Goal: Information Seeking & Learning: Learn about a topic

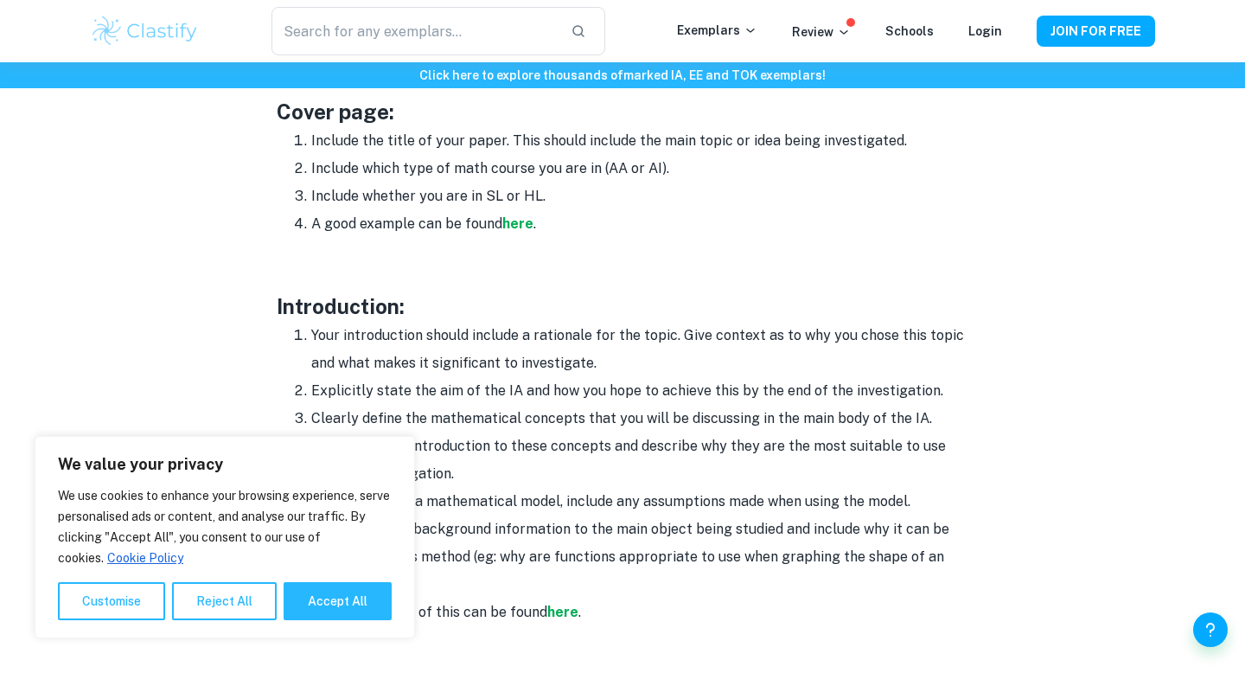
scroll to position [958, 0]
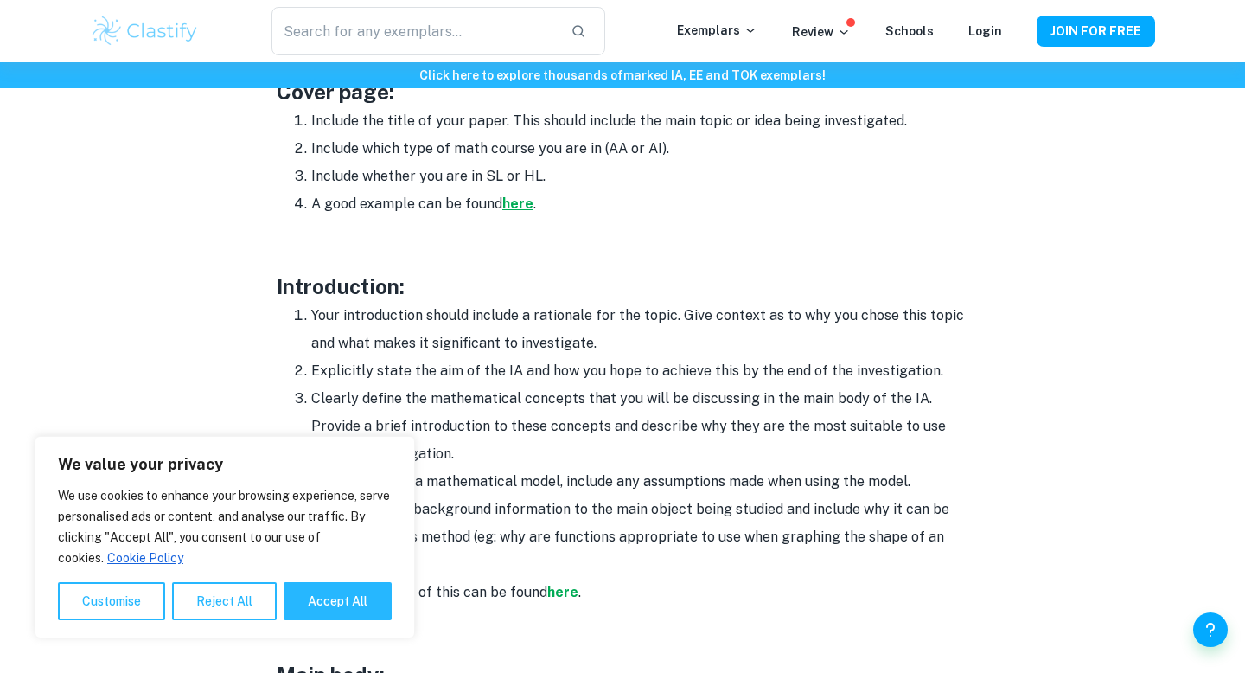
click at [511, 204] on strong "here" at bounding box center [517, 203] width 31 height 16
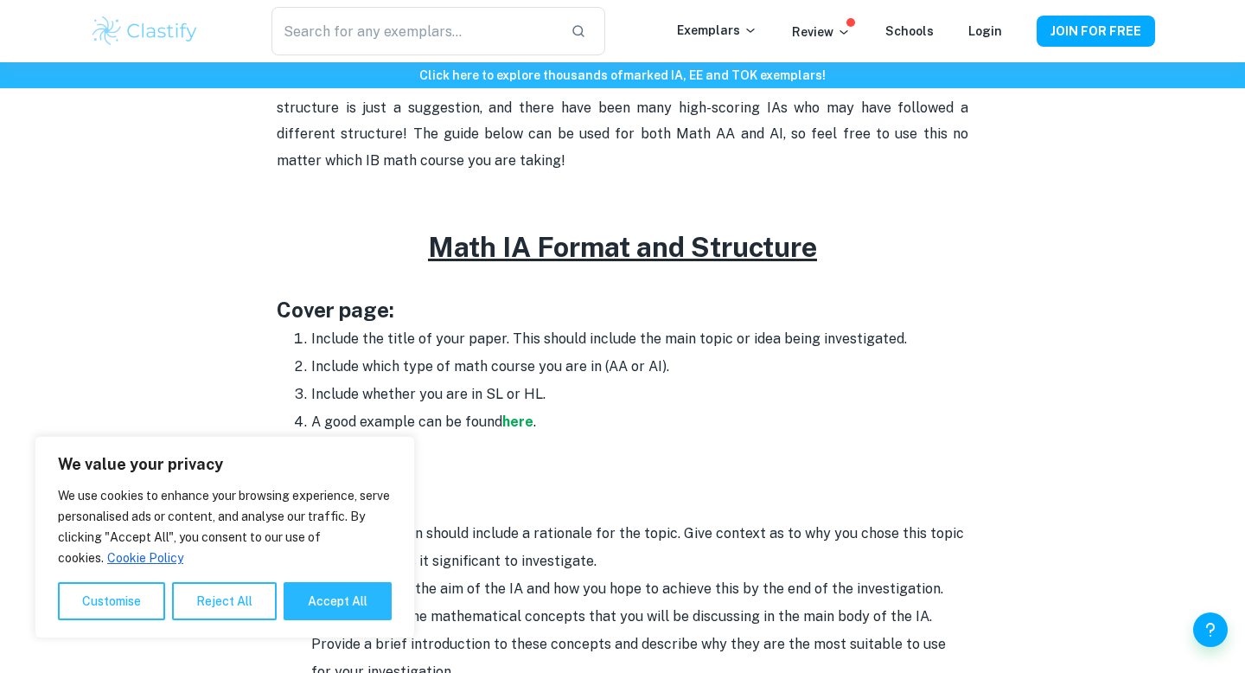
scroll to position [797, 0]
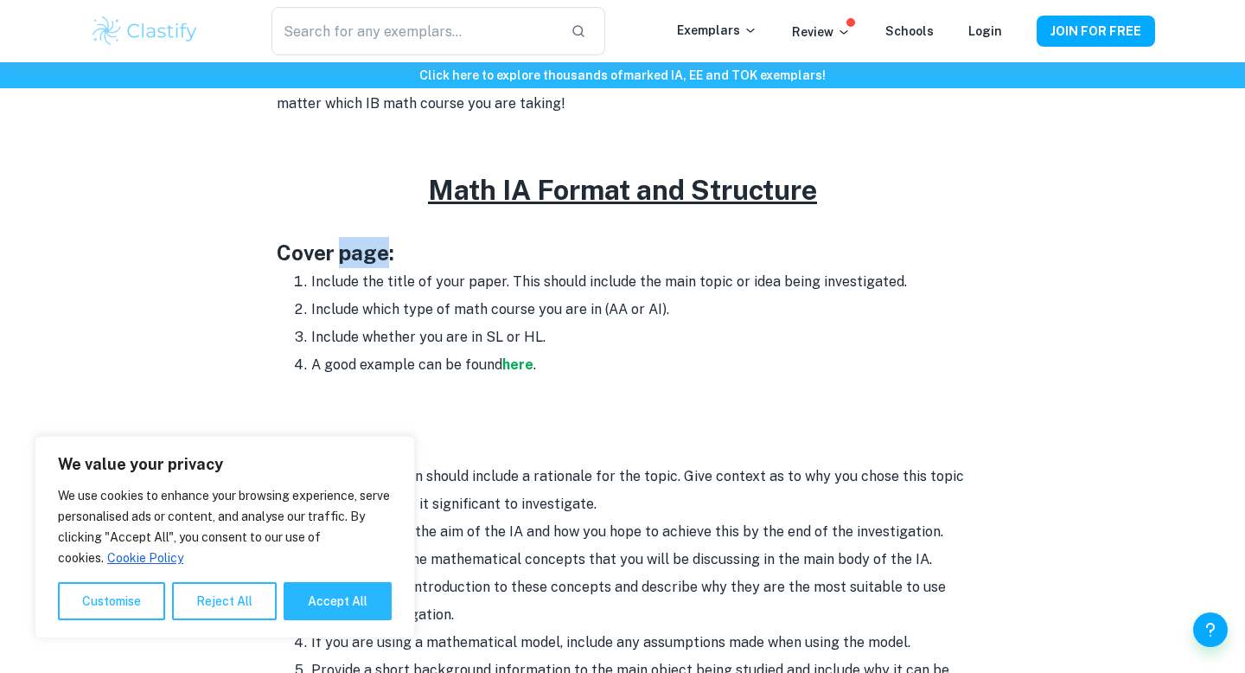
click at [859, 349] on li "Include whether you are in SL or HL." at bounding box center [639, 337] width 657 height 28
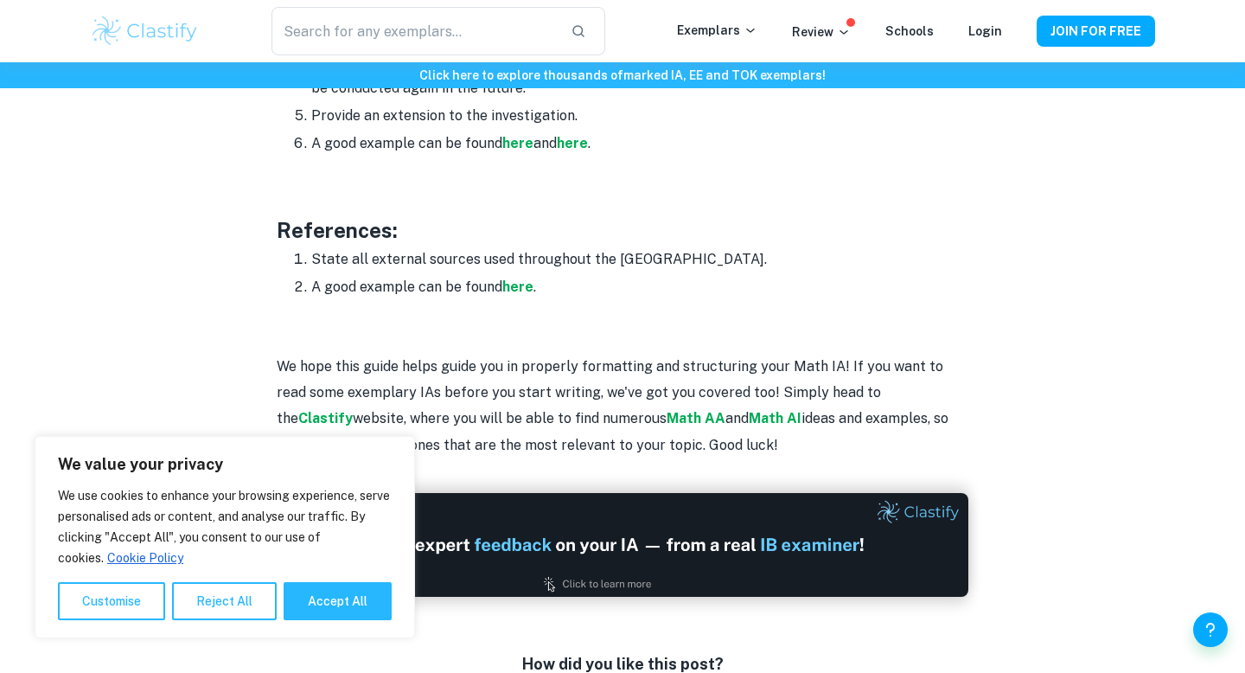
scroll to position [2334, 0]
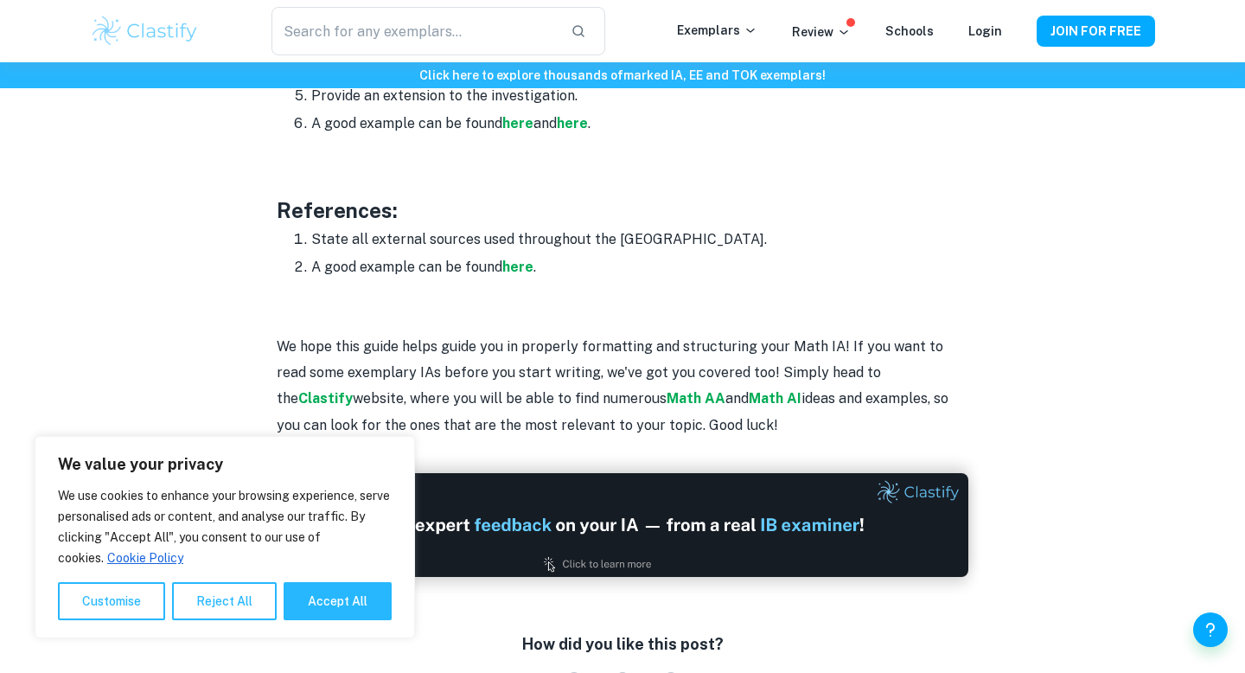
scroll to position [2351, 0]
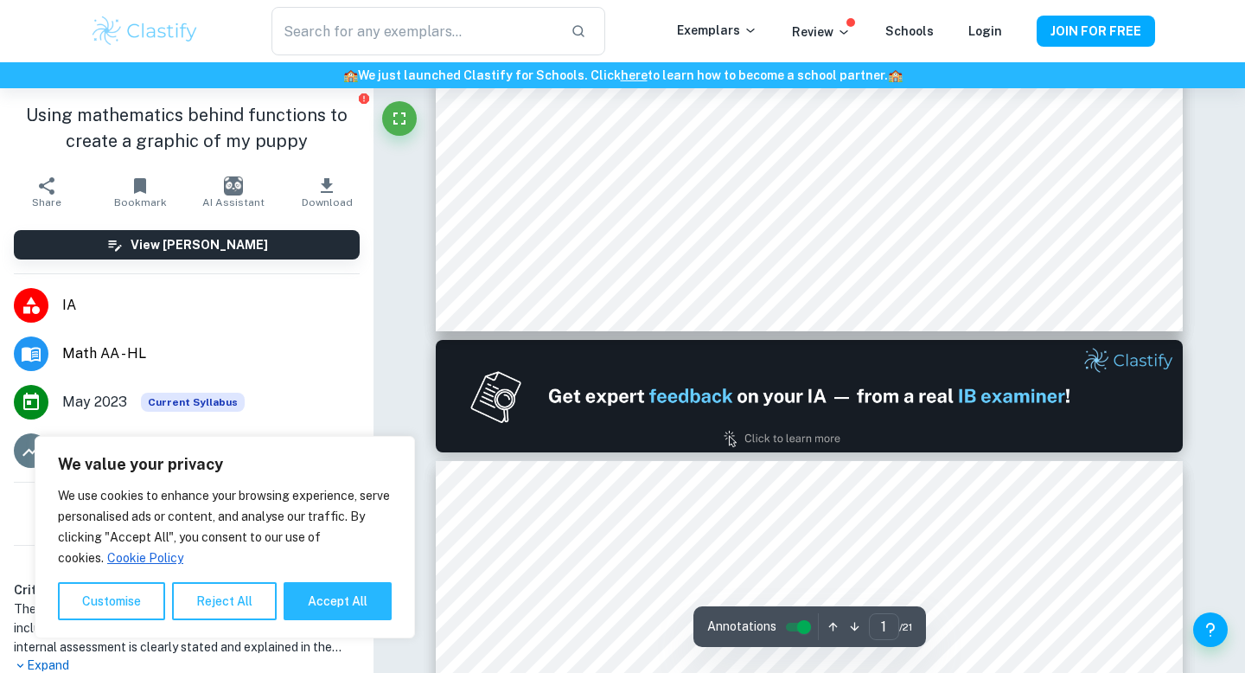
scroll to position [887, 0]
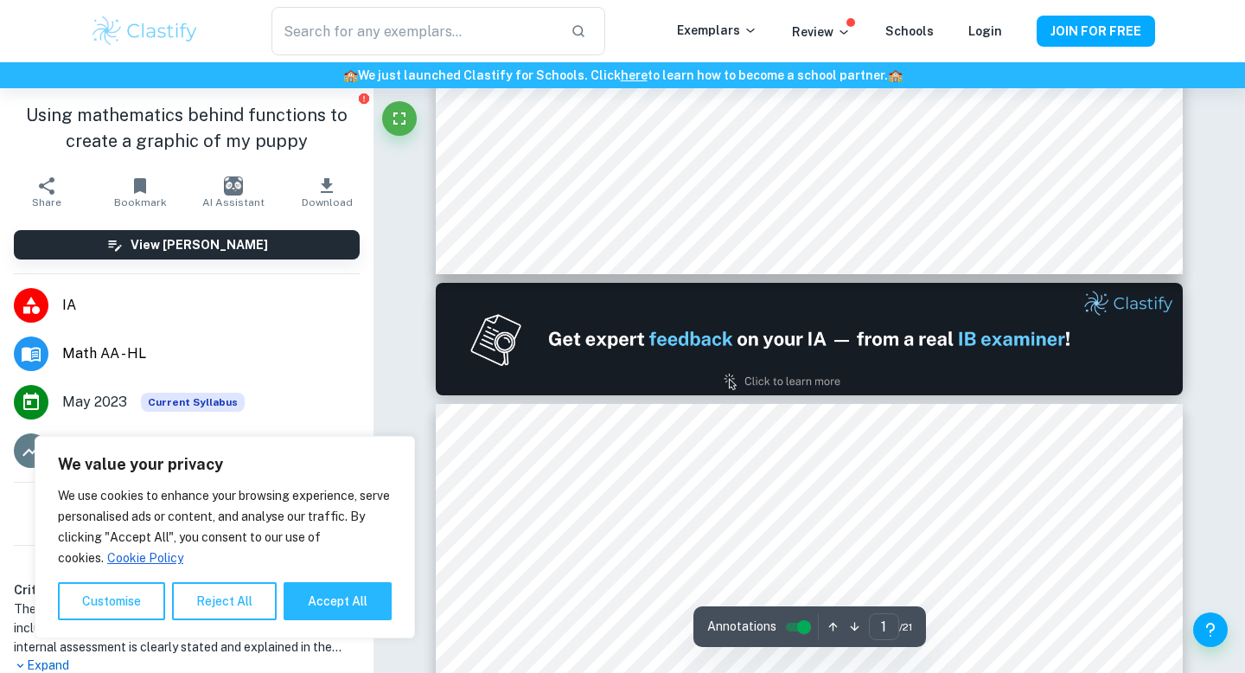
type input "2"
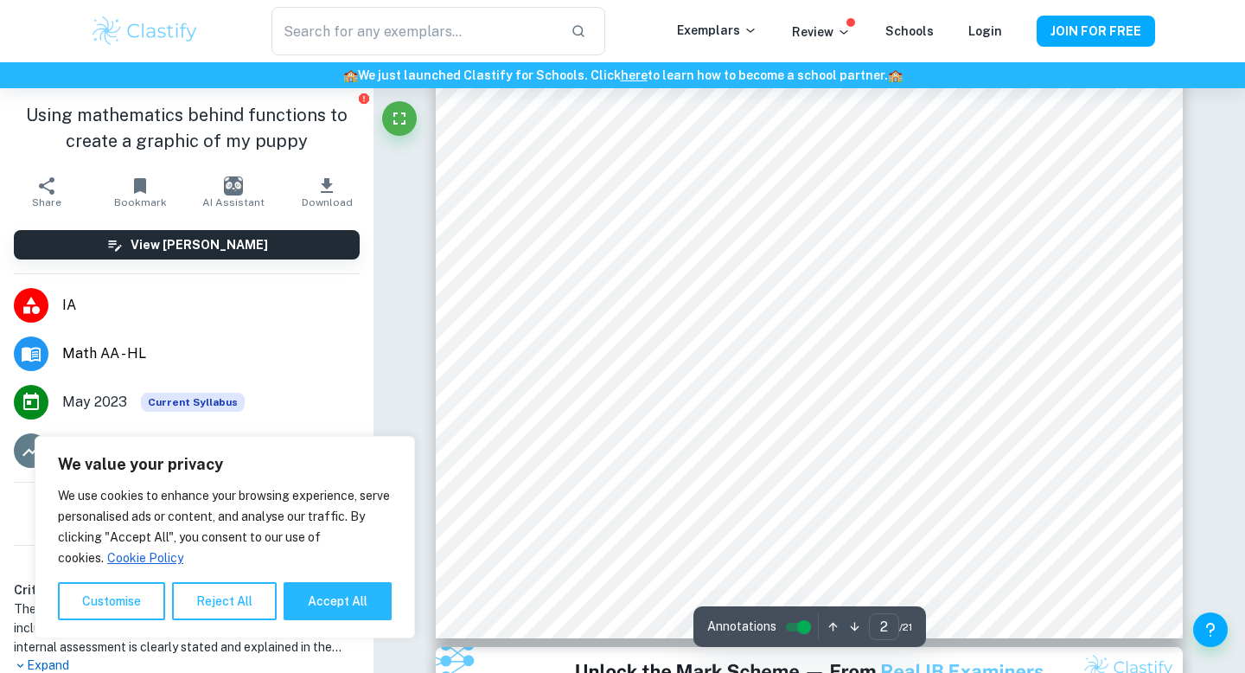
scroll to position [2019, 0]
